Goal: Find specific page/section: Find specific page/section

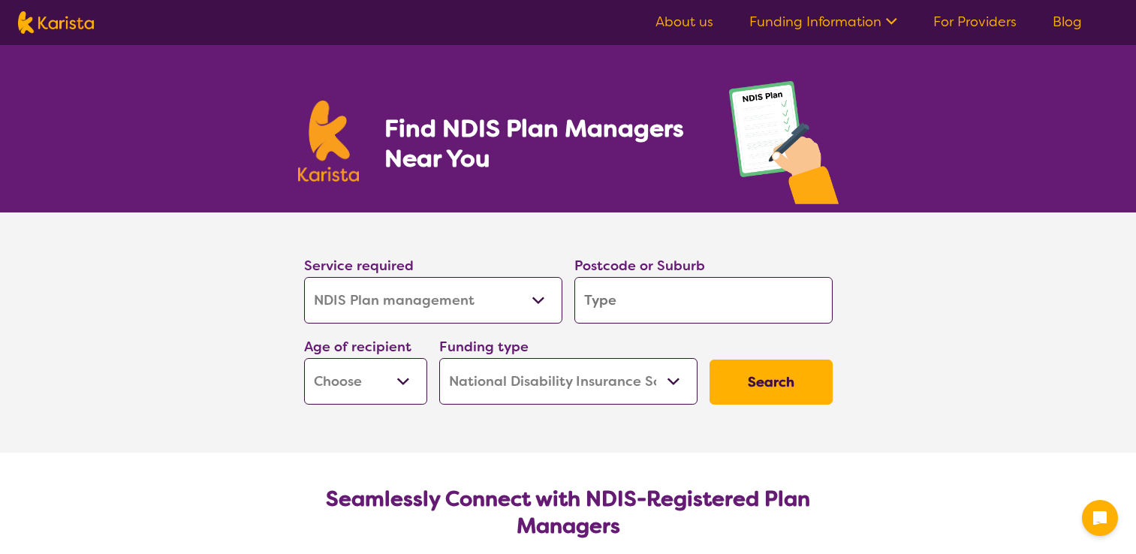
select select "NDIS Plan management"
select select "NDIS"
select select "NDIS Plan management"
select select "NDIS"
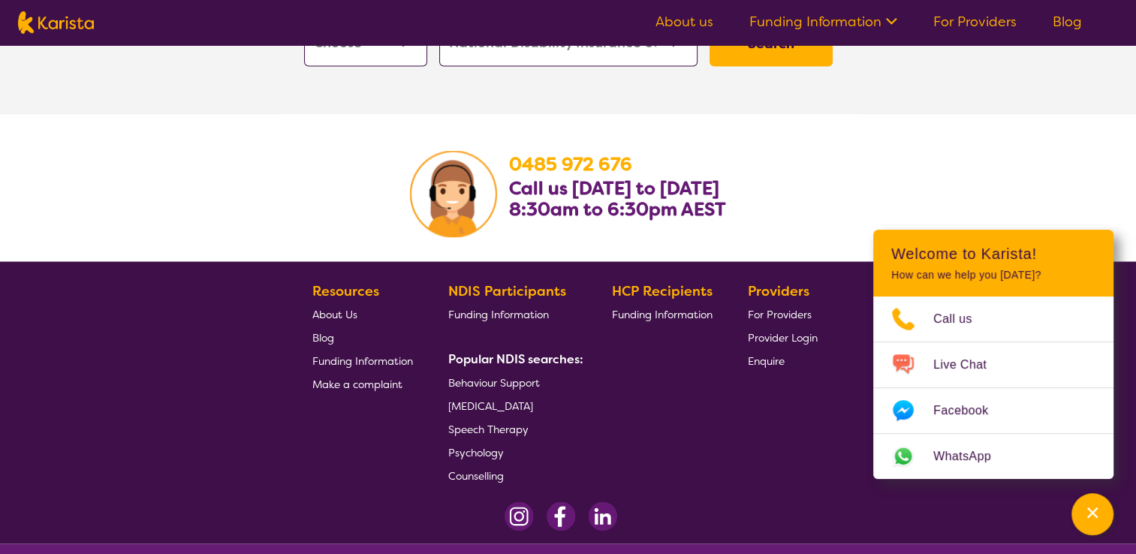
scroll to position [2705, 0]
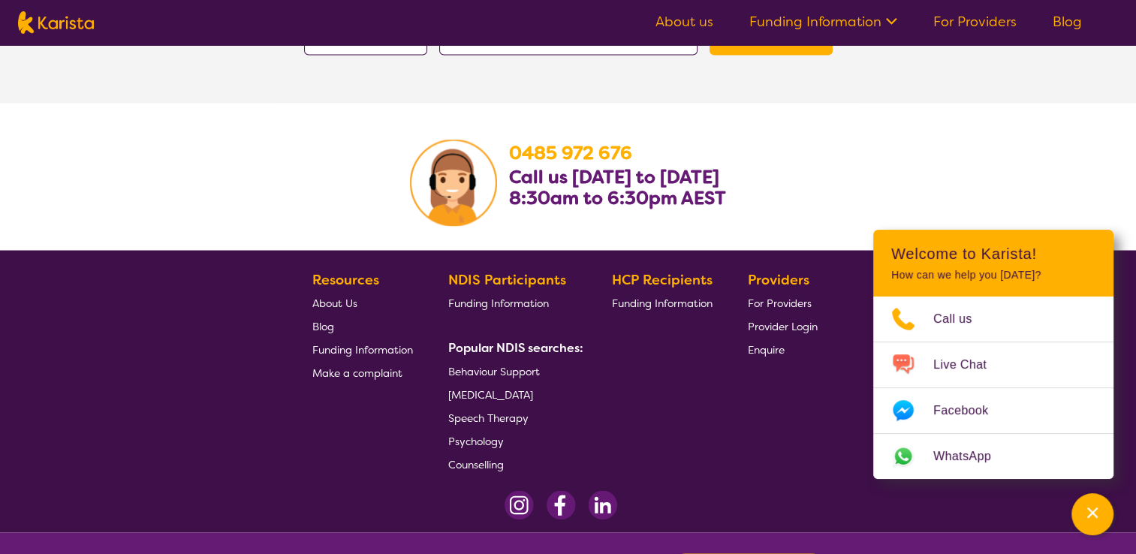
click at [774, 304] on span "For Providers" at bounding box center [780, 303] width 64 height 14
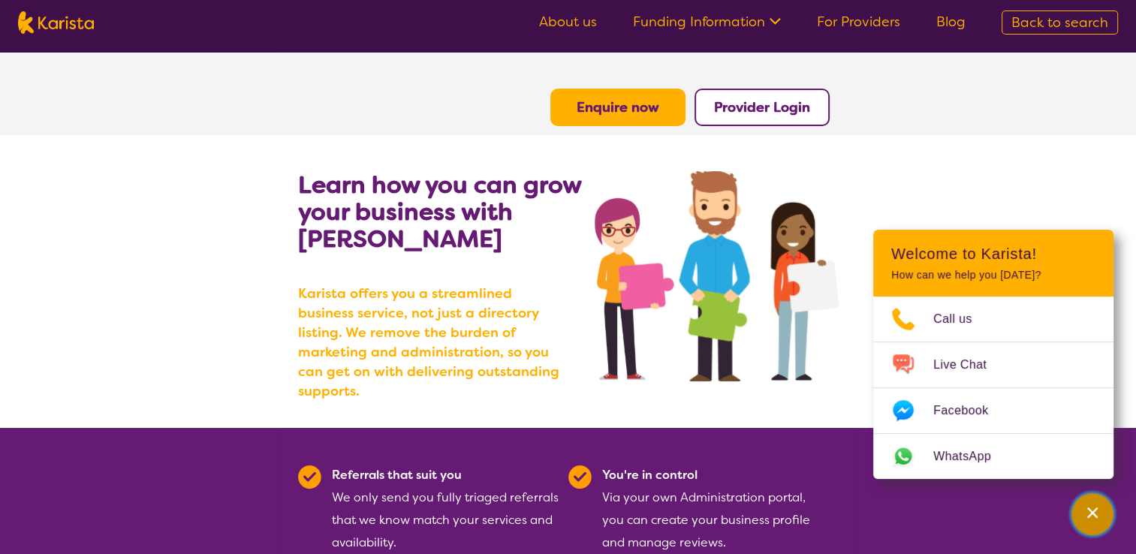
click at [1102, 521] on div "Channel Menu" at bounding box center [1092, 514] width 30 height 33
